Goal: Check status: Check status

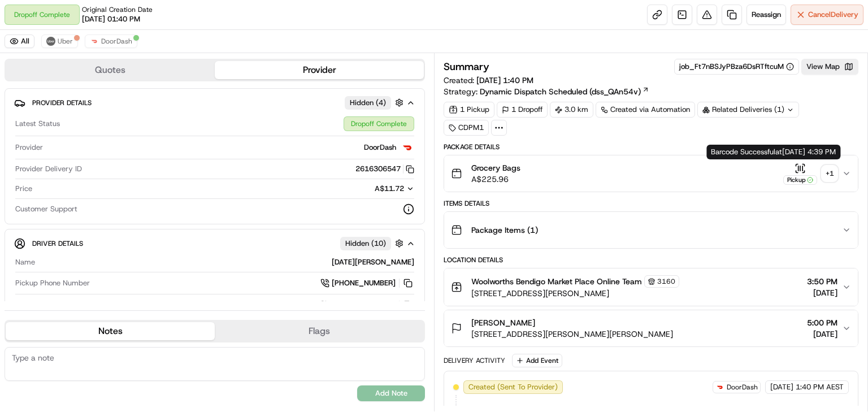
click at [829, 172] on div "+ 1" at bounding box center [829, 174] width 16 height 16
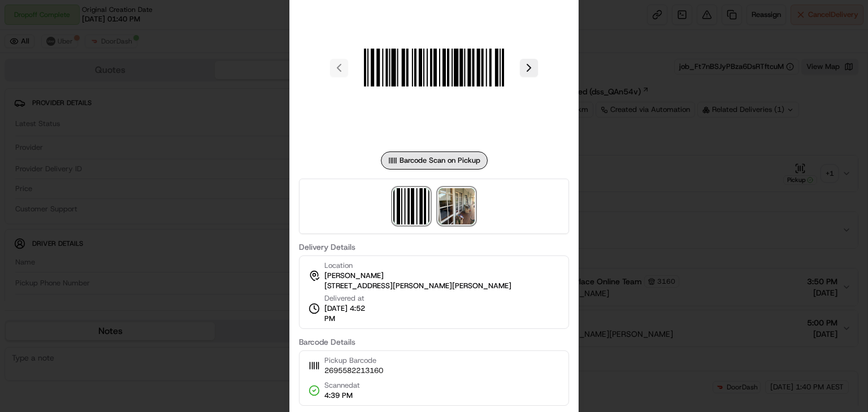
click at [454, 208] on img at bounding box center [456, 206] width 36 height 36
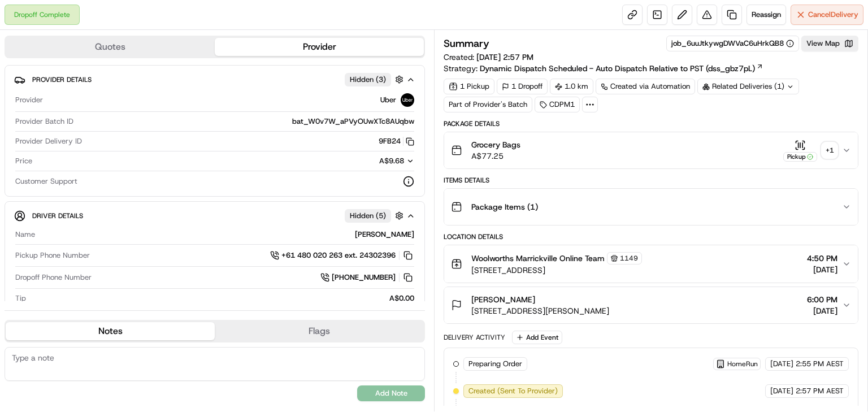
click at [829, 150] on div "+ 1" at bounding box center [829, 150] width 16 height 16
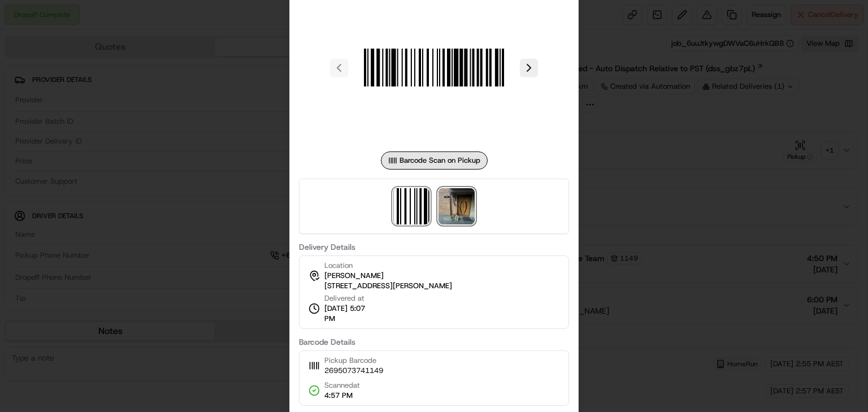
click at [458, 202] on img at bounding box center [456, 206] width 36 height 36
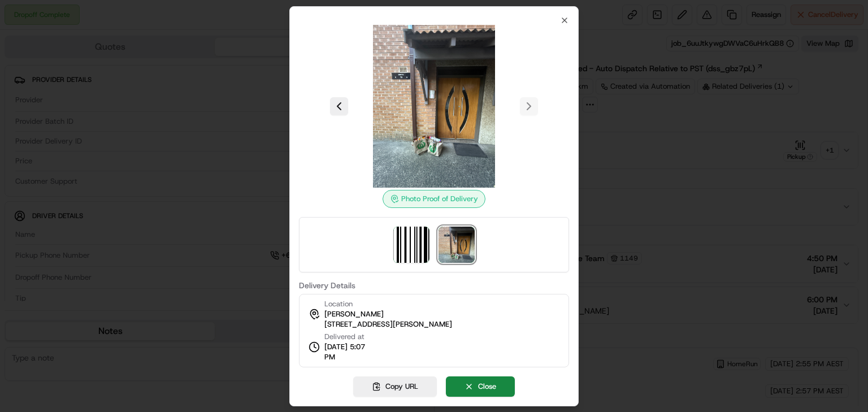
drag, startPoint x: 324, startPoint y: 321, endPoint x: 499, endPoint y: 318, distance: 175.7
click at [499, 318] on div "Location Su Lea Lee 10 Henson St, Unit 7, Marrickville, NSW 2204, AU Delivered …" at bounding box center [434, 330] width 270 height 73
copy span "10 Henson St, Unit 7, Marrickville, NSW 2204, AU"
click at [396, 102] on img at bounding box center [434, 106] width 163 height 163
click at [421, 89] on img at bounding box center [434, 106] width 163 height 163
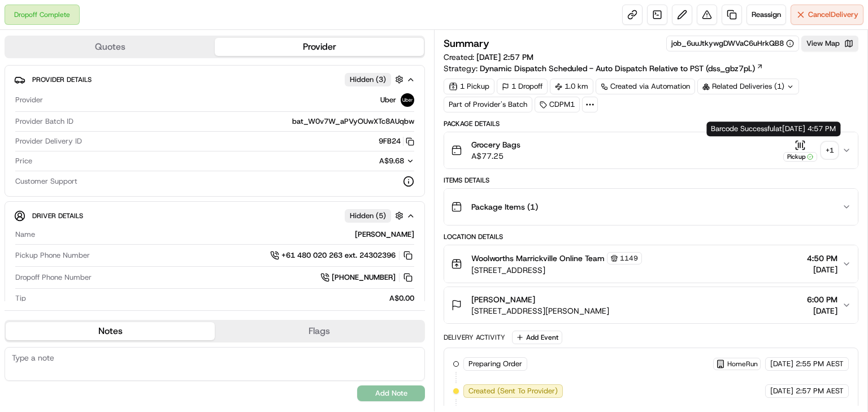
click at [824, 144] on div "+ 1" at bounding box center [829, 150] width 16 height 16
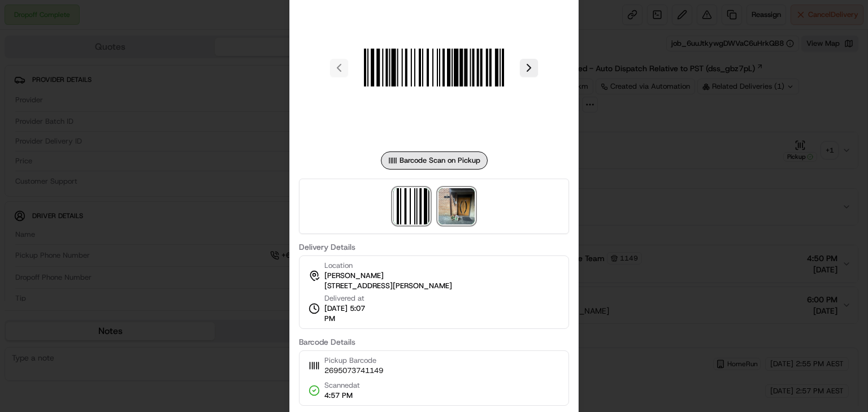
click at [458, 200] on img at bounding box center [456, 206] width 36 height 36
